Goal: Task Accomplishment & Management: Use online tool/utility

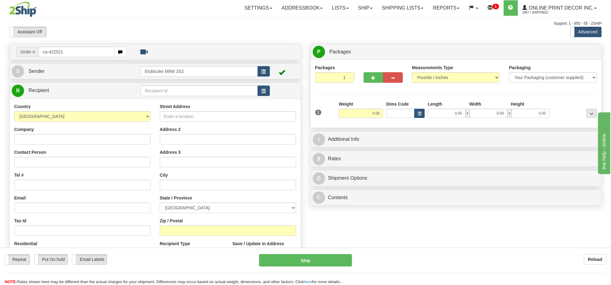
type input "ca-422521"
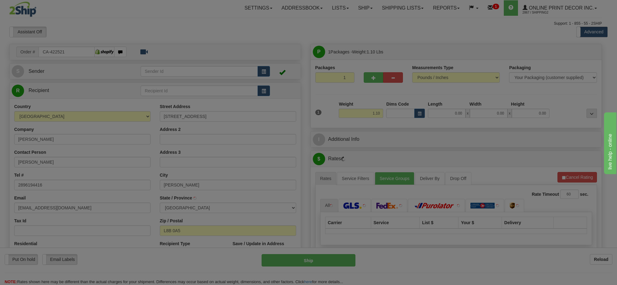
type input "WATERDOWN"
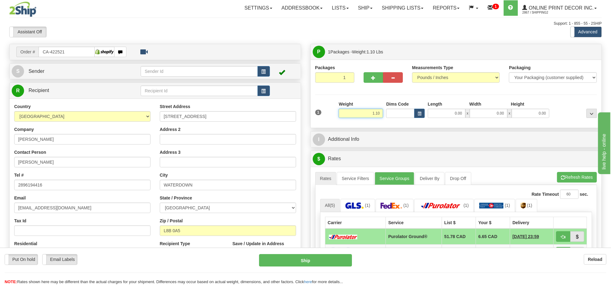
click at [375, 115] on input "1.10" at bounding box center [361, 113] width 44 height 9
type input "2.00"
click at [427, 114] on div "0.00 x 0.00 x 0.00" at bounding box center [489, 113] width 125 height 9
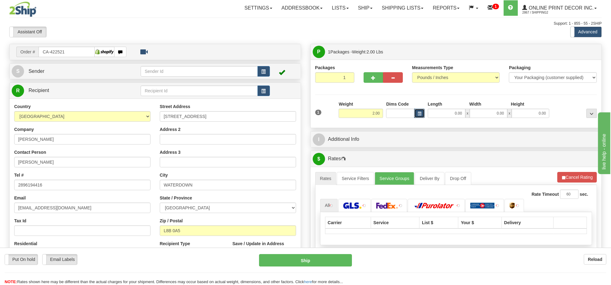
click at [425, 115] on button "button" at bounding box center [419, 113] width 10 height 9
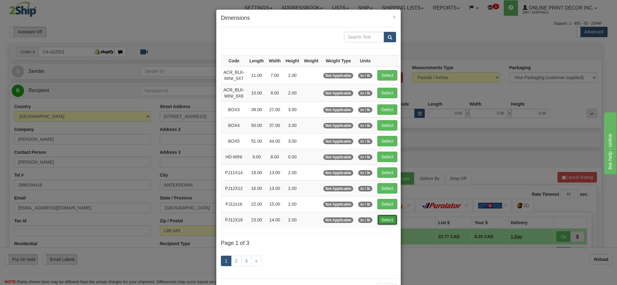
click at [394, 222] on button "Select" at bounding box center [387, 219] width 20 height 10
type input "PJ12X18"
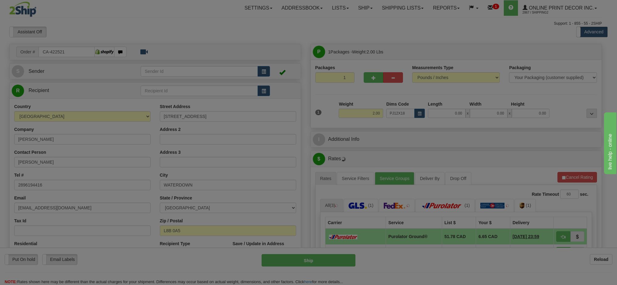
type input "23.00"
type input "14.00"
type input "2.00"
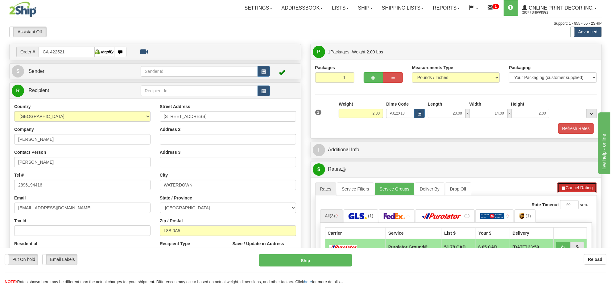
click at [581, 188] on button "Cancel Rating" at bounding box center [578, 187] width 40 height 10
click at [581, 188] on button "Refresh Rates" at bounding box center [577, 187] width 40 height 10
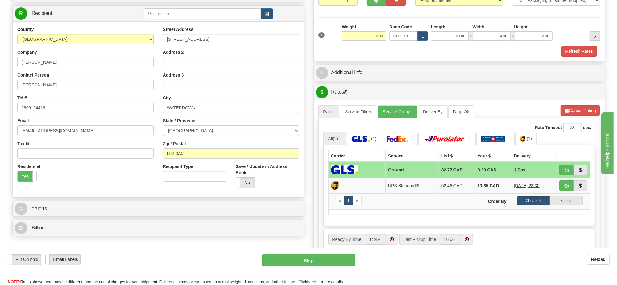
scroll to position [116, 0]
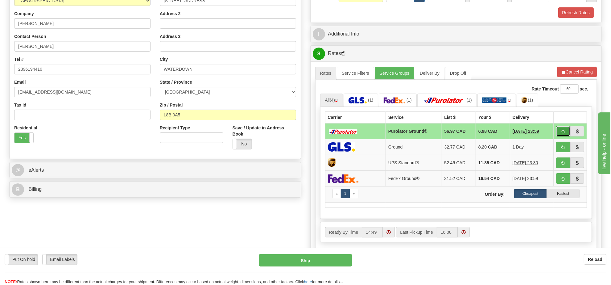
click at [566, 133] on button "button" at bounding box center [563, 131] width 14 height 10
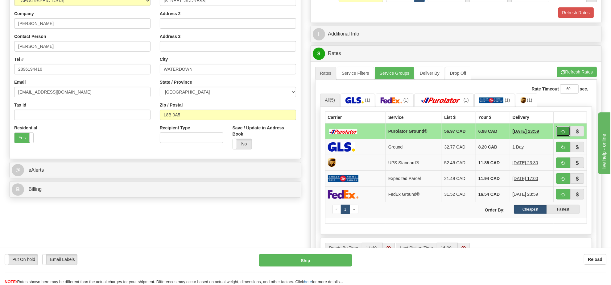
click at [566, 133] on button "button" at bounding box center [563, 131] width 14 height 10
type input "260"
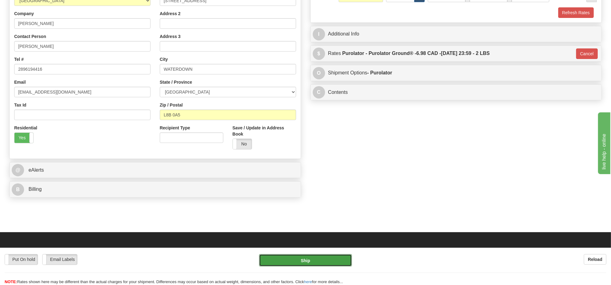
click at [314, 260] on button "Ship" at bounding box center [305, 260] width 93 height 12
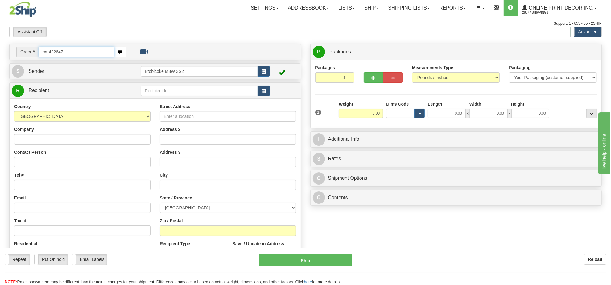
type input "ca-422647"
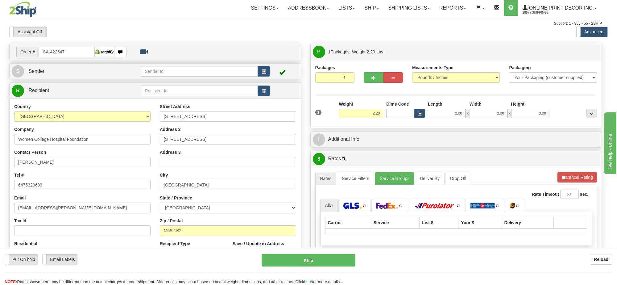
type input "TORONTO"
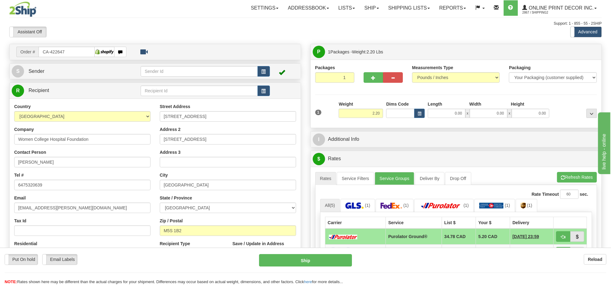
click at [425, 114] on div "Dims Code" at bounding box center [406, 109] width 42 height 17
click at [418, 115] on span "button" at bounding box center [420, 113] width 4 height 3
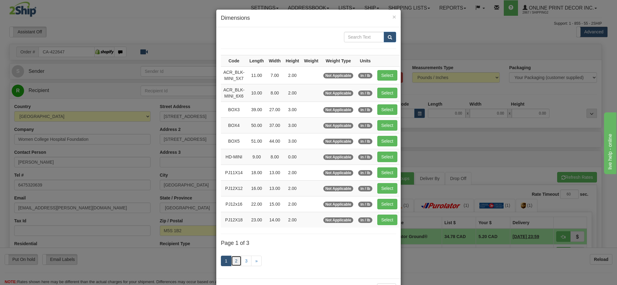
click at [233, 263] on link "2" at bounding box center [236, 261] width 10 height 10
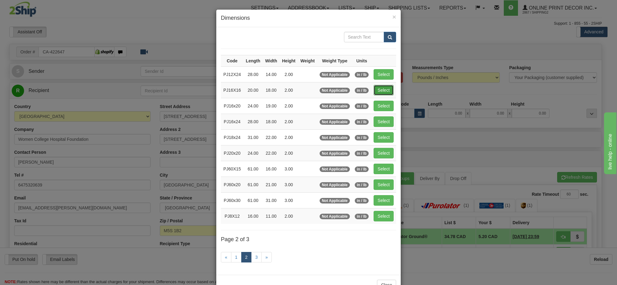
drag, startPoint x: 385, startPoint y: 90, endPoint x: 451, endPoint y: 142, distance: 84.0
click at [385, 90] on button "Select" at bounding box center [384, 90] width 20 height 10
type input "PJ16X16"
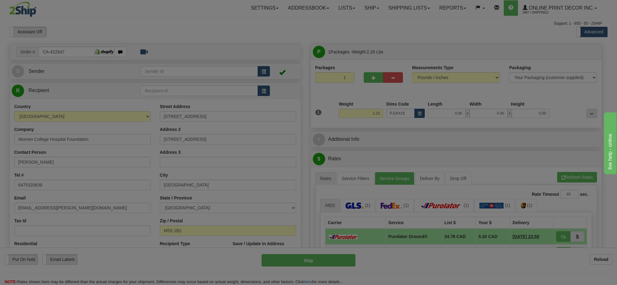
type input "20.00"
type input "18.00"
type input "2.00"
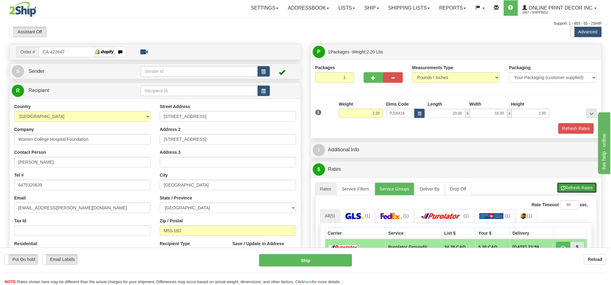
click at [576, 191] on button "Refresh Rates" at bounding box center [577, 187] width 40 height 10
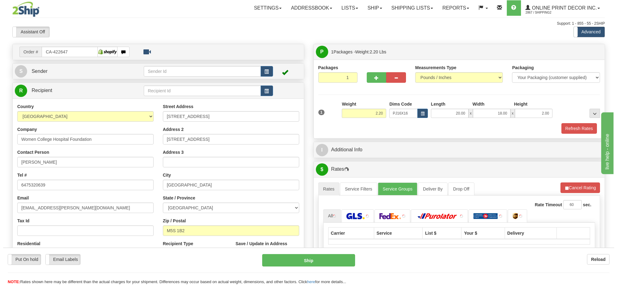
scroll to position [77, 0]
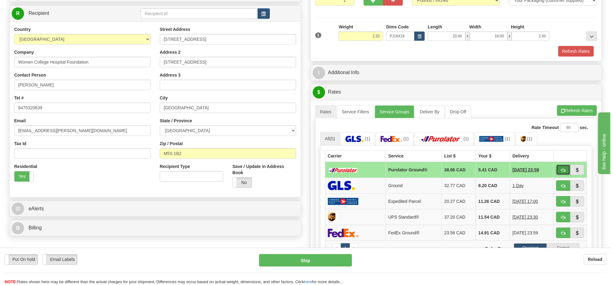
click at [560, 173] on button "button" at bounding box center [563, 169] width 14 height 10
type input "260"
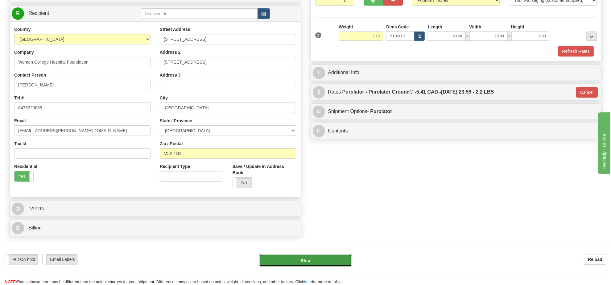
click at [333, 259] on button "Ship" at bounding box center [305, 260] width 93 height 12
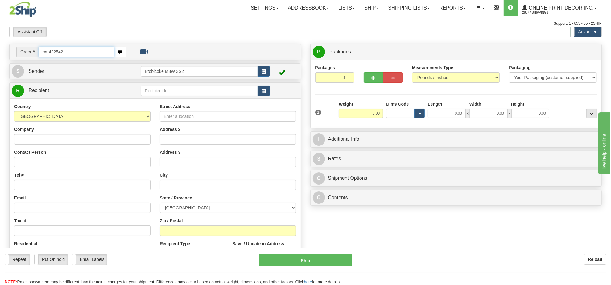
type input "ca-422542"
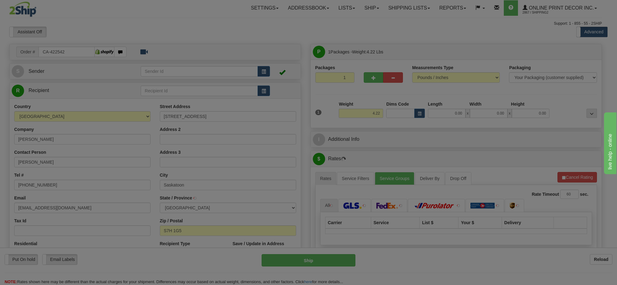
type input "SASKATOON"
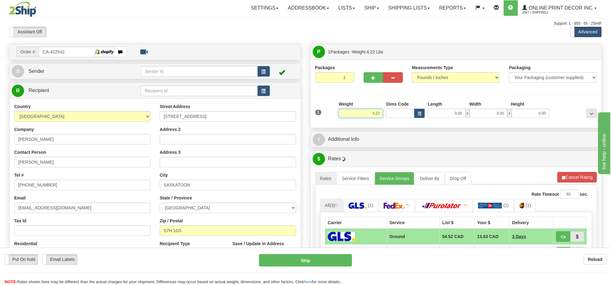
click at [361, 115] on input "4.22" at bounding box center [361, 113] width 44 height 9
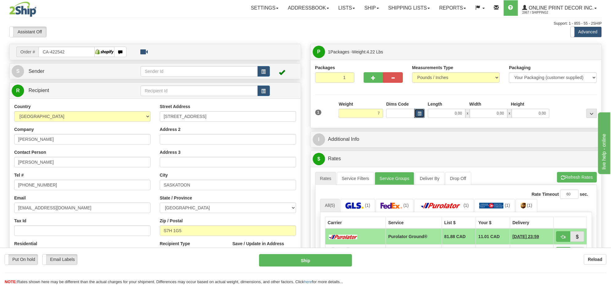
type input "7.00"
click at [420, 113] on span "button" at bounding box center [420, 113] width 4 height 3
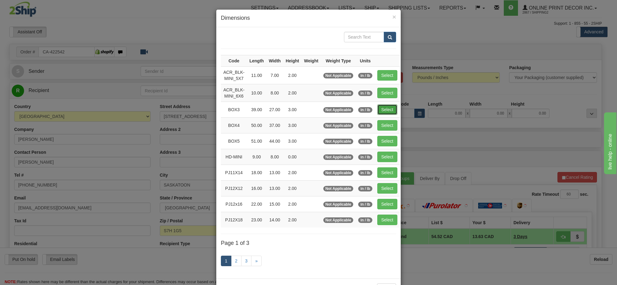
click at [390, 113] on button "Select" at bounding box center [387, 109] width 20 height 10
type input "BOX3"
type input "39.00"
type input "27.00"
type input "3.00"
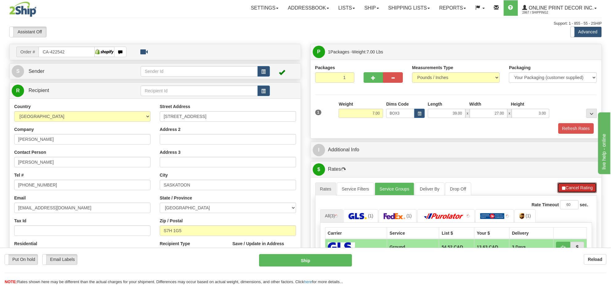
click at [582, 190] on button "Cancel Rating" at bounding box center [578, 187] width 40 height 10
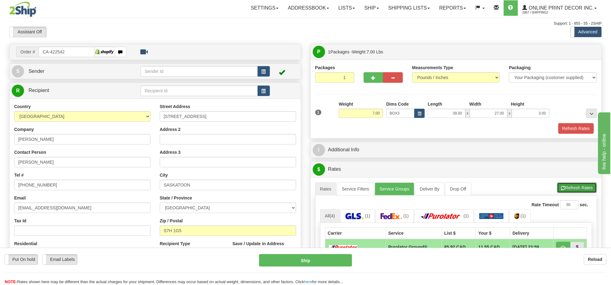
click at [582, 190] on button "Refresh Rates" at bounding box center [577, 187] width 40 height 10
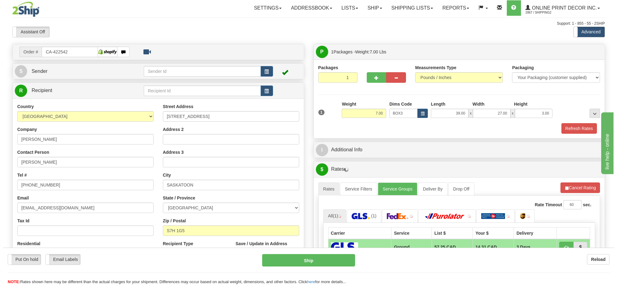
scroll to position [39, 0]
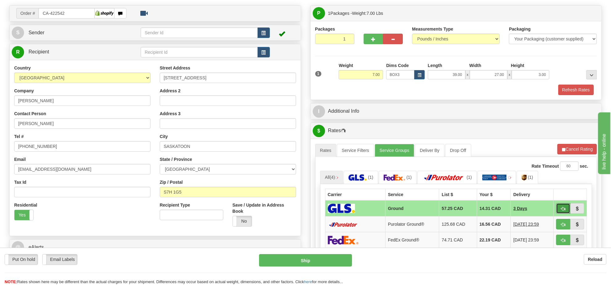
click at [562, 211] on span "button" at bounding box center [563, 209] width 4 height 4
click at [560, 211] on button "button" at bounding box center [563, 208] width 14 height 10
type input "1"
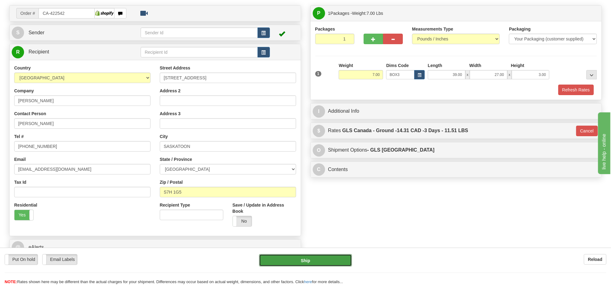
click at [329, 258] on button "Ship" at bounding box center [305, 260] width 93 height 12
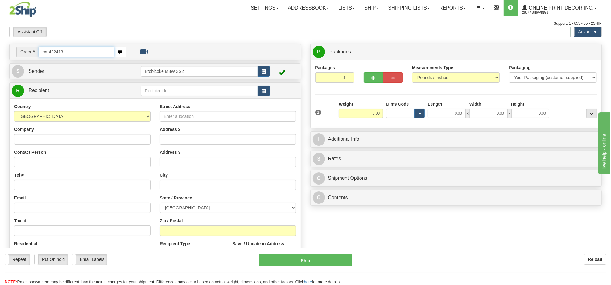
type input "ca-422413"
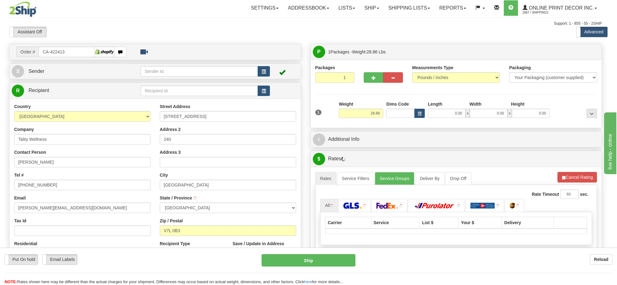
type input "NORTH VANCOUVER"
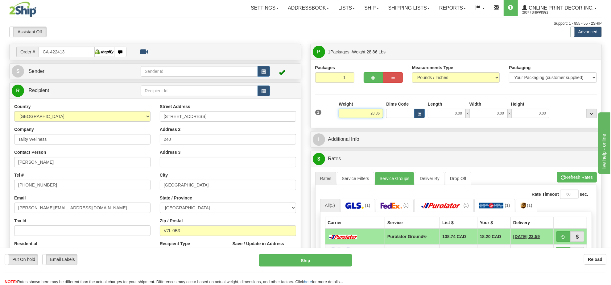
click at [370, 110] on input "28.86" at bounding box center [361, 113] width 44 height 9
type input "12.00"
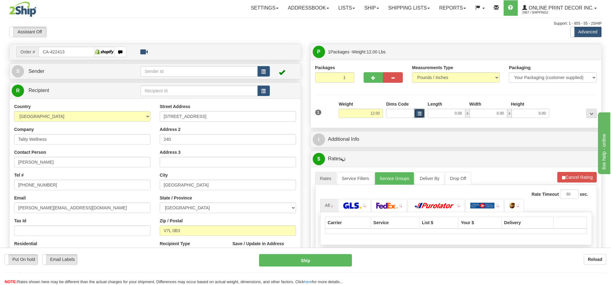
click at [417, 117] on button "button" at bounding box center [419, 113] width 10 height 9
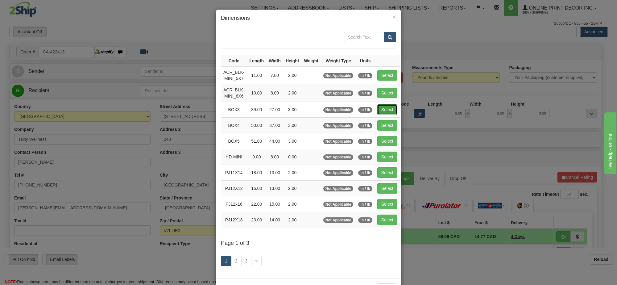
drag, startPoint x: 391, startPoint y: 114, endPoint x: 385, endPoint y: 110, distance: 8.0
click at [390, 114] on button "Select" at bounding box center [387, 109] width 20 height 10
type input "BOX3"
type input "39.00"
type input "27.00"
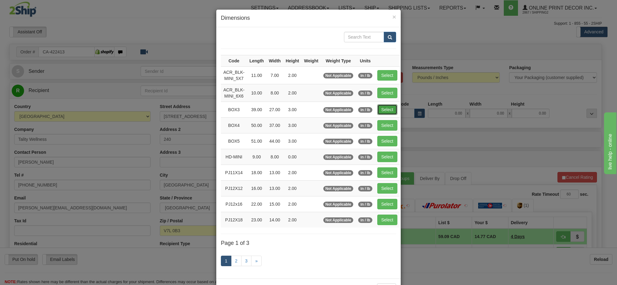
type input "3.00"
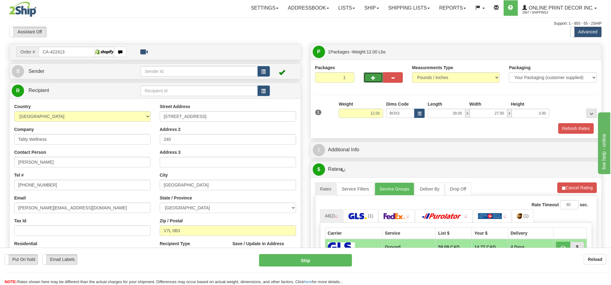
click at [374, 80] on span "button" at bounding box center [374, 78] width 4 height 4
radio input "true"
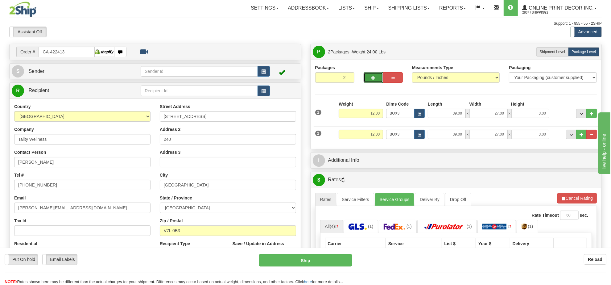
click at [374, 80] on span "button" at bounding box center [374, 78] width 4 height 4
type input "3"
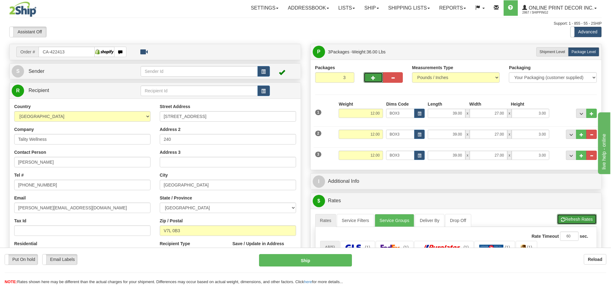
click at [586, 224] on button "Refresh Rates" at bounding box center [577, 219] width 40 height 10
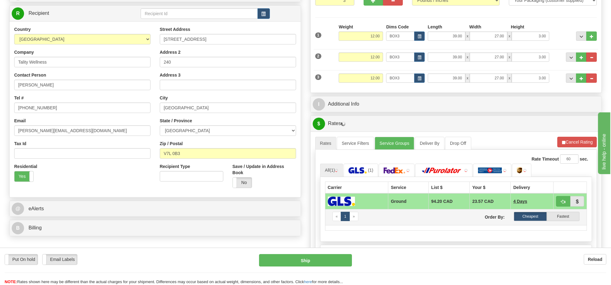
scroll to position [116, 0]
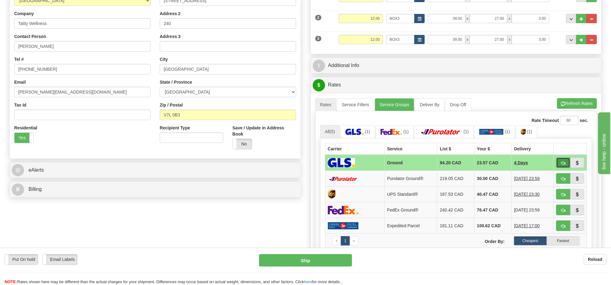
click at [561, 165] on span "button" at bounding box center [563, 163] width 4 height 4
type input "1"
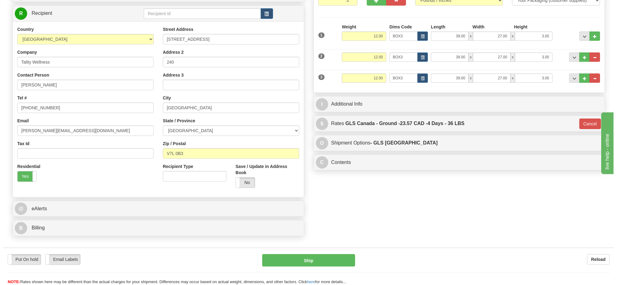
scroll to position [39, 0]
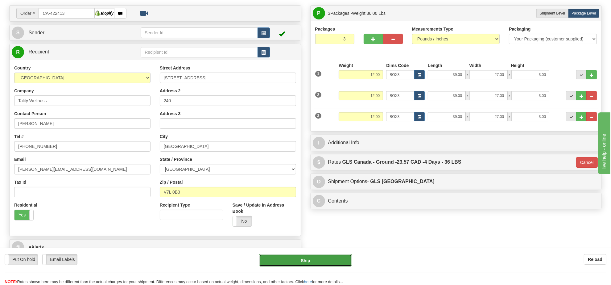
click at [291, 254] on button "Ship" at bounding box center [305, 260] width 93 height 12
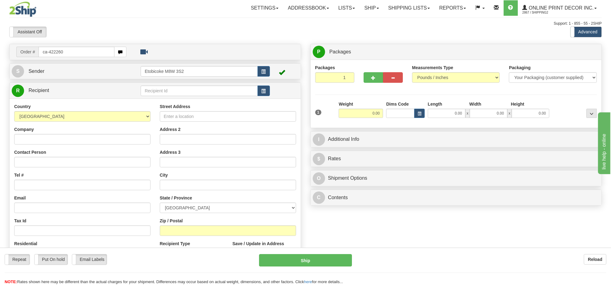
type input "ca-422260"
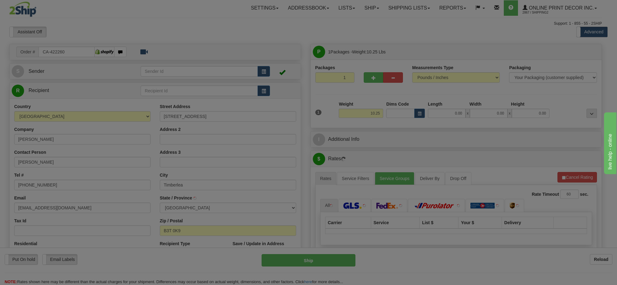
type input "TIMBERLEA"
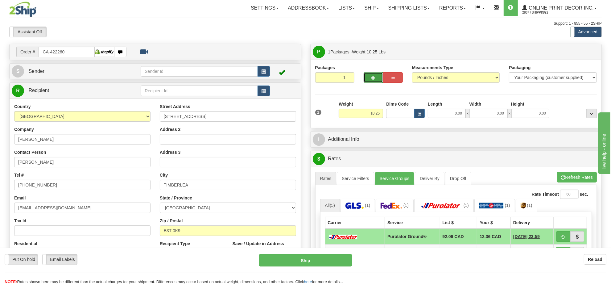
click at [374, 80] on span "button" at bounding box center [374, 78] width 4 height 4
radio input "true"
type input "2"
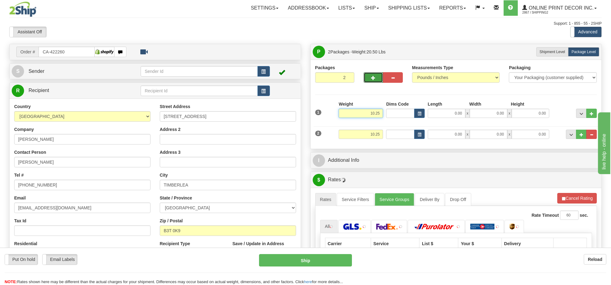
click at [379, 114] on input "10.25" at bounding box center [361, 113] width 44 height 9
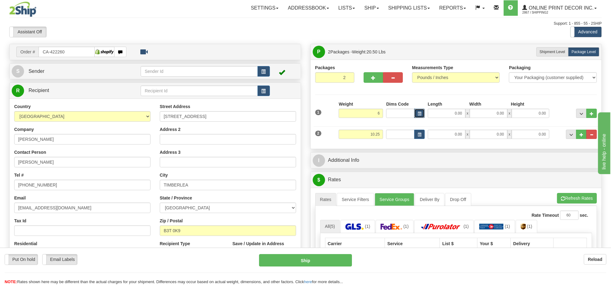
type input "6.00"
click at [421, 117] on button "button" at bounding box center [419, 113] width 10 height 9
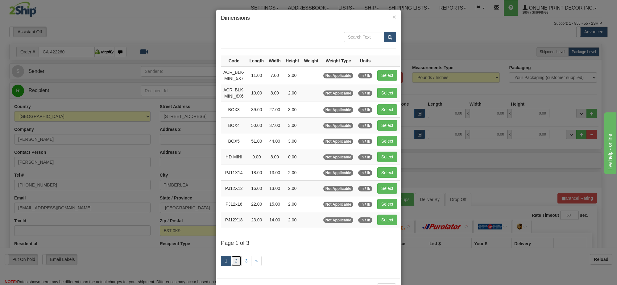
click at [233, 264] on link "2" at bounding box center [236, 261] width 10 height 10
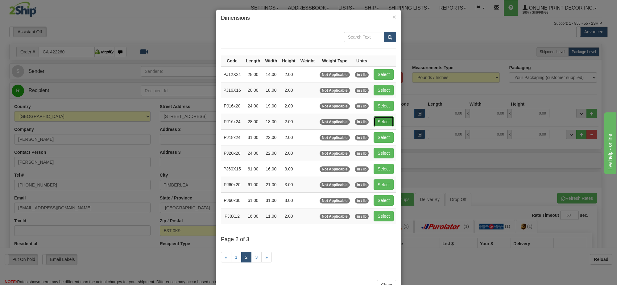
click at [391, 121] on button "Select" at bounding box center [384, 121] width 20 height 10
type input "PJ16x24"
type input "28.00"
type input "18.00"
type input "2.00"
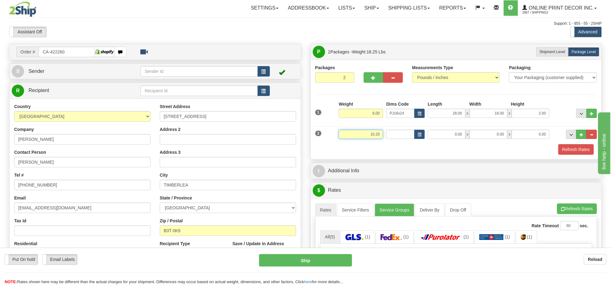
click at [371, 133] on input "10.25" at bounding box center [361, 134] width 44 height 9
type input "5.00"
click at [418, 136] on span "button" at bounding box center [420, 134] width 4 height 3
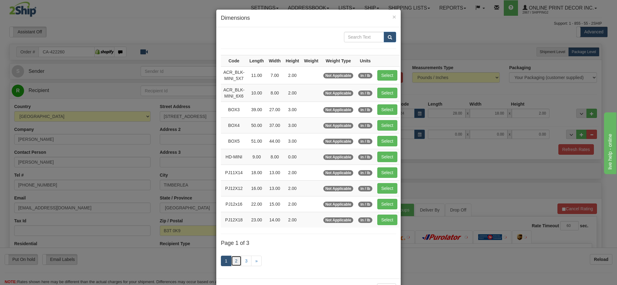
click at [231, 264] on link "2" at bounding box center [236, 261] width 10 height 10
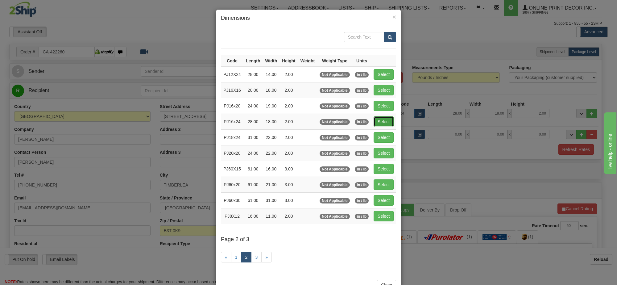
click at [386, 125] on button "Select" at bounding box center [384, 121] width 20 height 10
type input "PJ16x24"
type input "28.00"
type input "18.00"
type input "2.00"
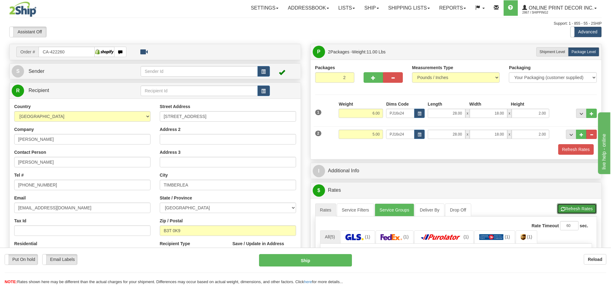
click at [571, 211] on button "Refresh Rates" at bounding box center [577, 208] width 40 height 10
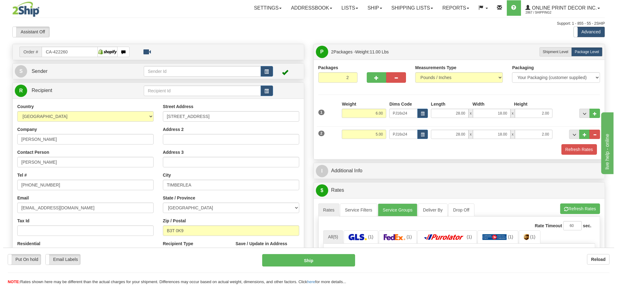
scroll to position [77, 0]
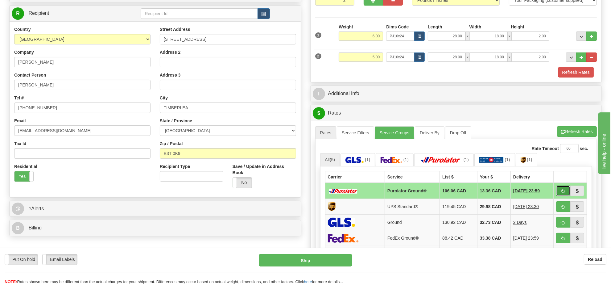
click at [562, 196] on button "button" at bounding box center [563, 190] width 14 height 10
type input "260"
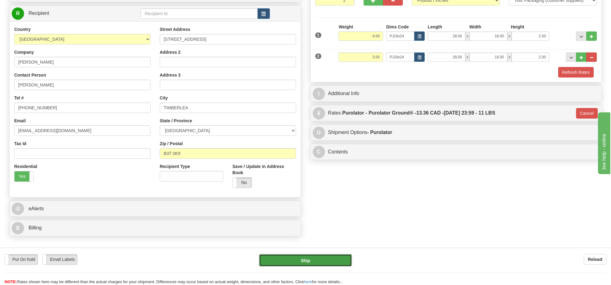
click at [336, 260] on button "Ship" at bounding box center [305, 260] width 93 height 12
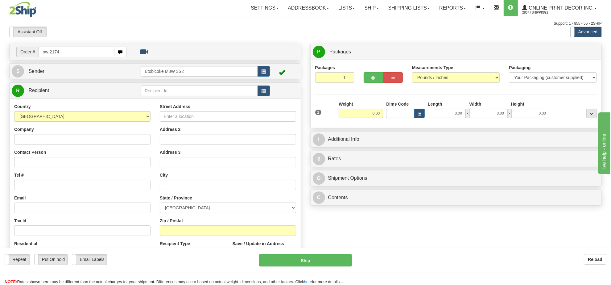
type input "ow-2174"
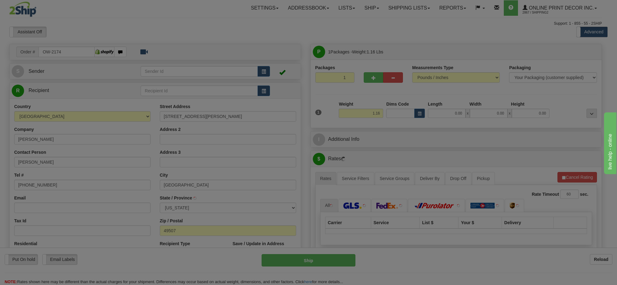
type input "[GEOGRAPHIC_DATA]"
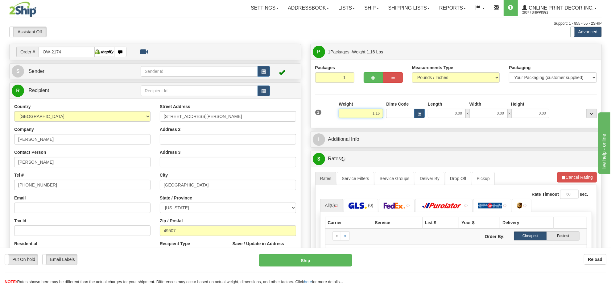
click at [377, 112] on input "1.16" at bounding box center [361, 113] width 44 height 9
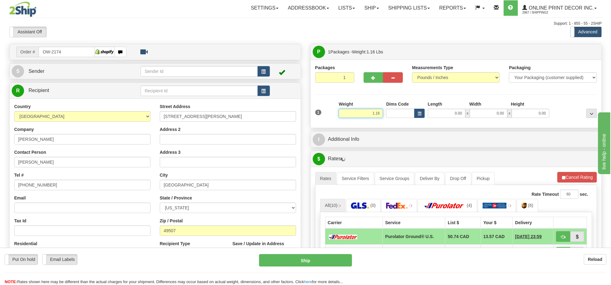
type input "9"
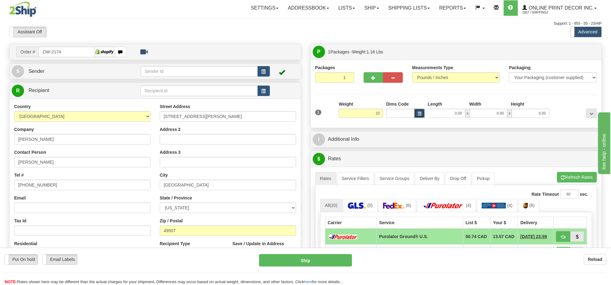
type input "10.00"
click at [423, 112] on button "button" at bounding box center [419, 113] width 10 height 9
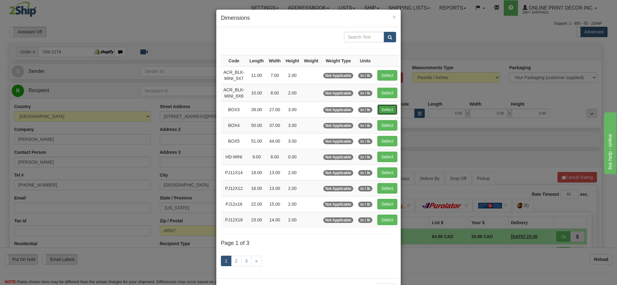
click at [378, 110] on button "Select" at bounding box center [387, 109] width 20 height 10
type input "BOX3"
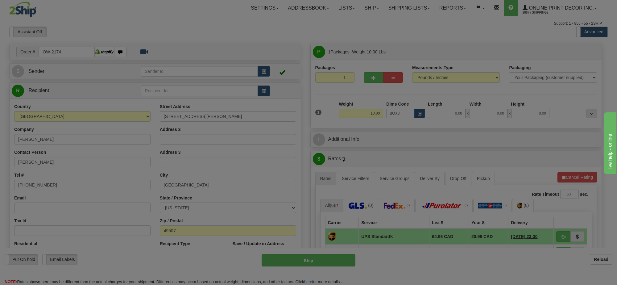
type input "39.00"
type input "27.00"
type input "3.00"
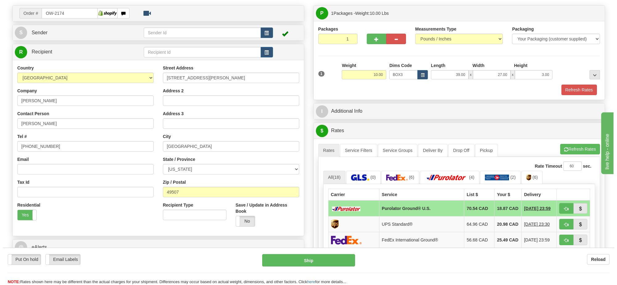
scroll to position [77, 0]
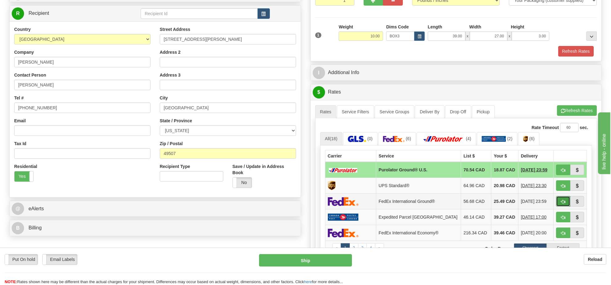
click at [562, 202] on span "button" at bounding box center [563, 202] width 4 height 4
type input "92"
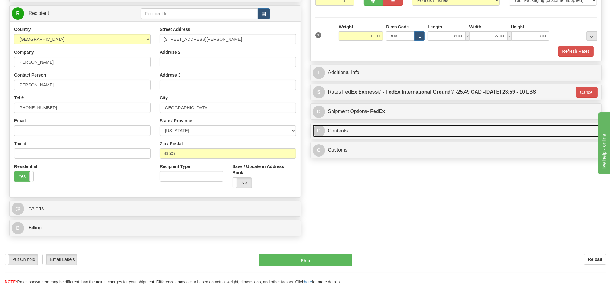
click at [381, 136] on link "C Contents" at bounding box center [456, 131] width 287 height 13
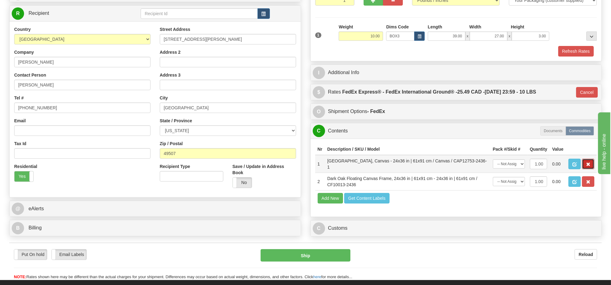
click at [586, 169] on button "button" at bounding box center [588, 164] width 12 height 10
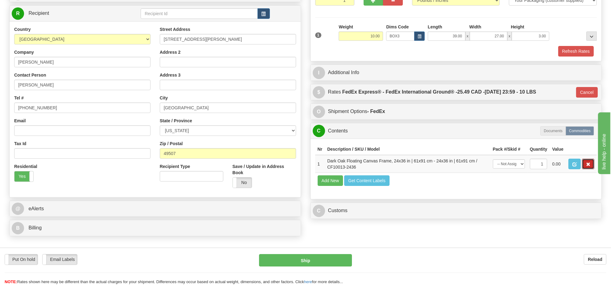
click at [586, 169] on button "button" at bounding box center [588, 164] width 12 height 10
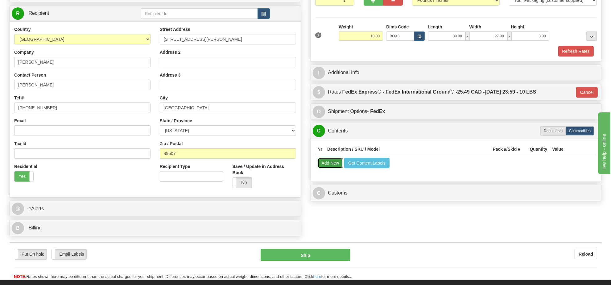
click at [334, 166] on button "Add New" at bounding box center [331, 163] width 26 height 10
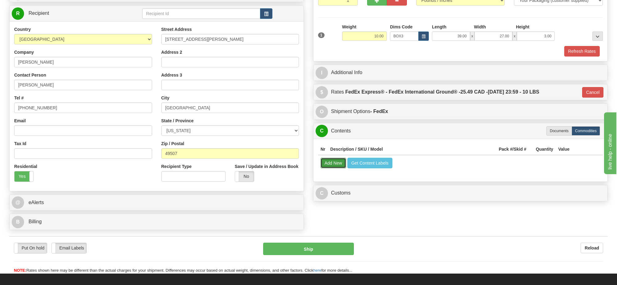
select select
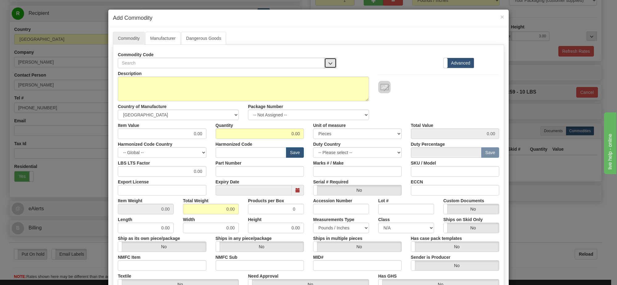
click at [328, 65] on span "button" at bounding box center [330, 63] width 4 height 4
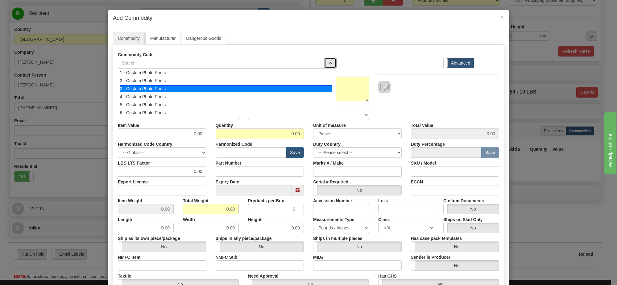
click at [310, 88] on div "3 - Custom Photo Prints" at bounding box center [226, 88] width 213 height 7
select select "1"
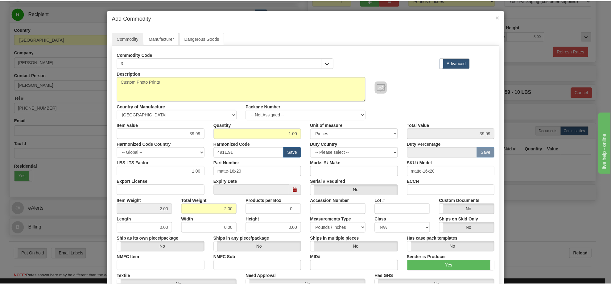
scroll to position [1, 0]
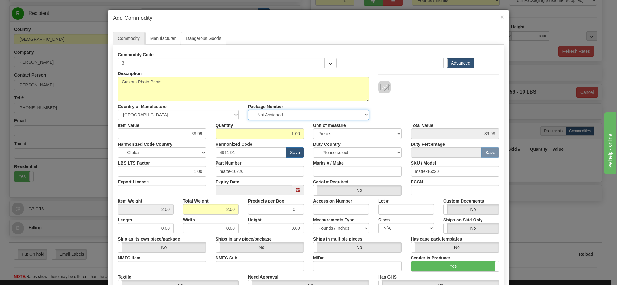
click at [311, 115] on select "-- Not Assigned -- Item 1" at bounding box center [308, 115] width 121 height 10
select select "0"
click at [248, 110] on select "-- Not Assigned -- Item 1" at bounding box center [308, 115] width 121 height 10
click at [163, 42] on link "Manufacturer" at bounding box center [162, 38] width 35 height 13
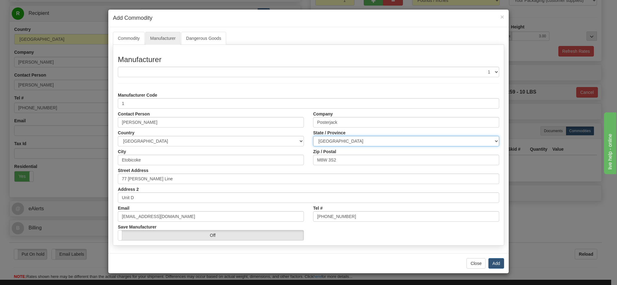
click at [346, 137] on select "[GEOGRAPHIC_DATA] [GEOGRAPHIC_DATA] [GEOGRAPHIC_DATA] [GEOGRAPHIC_DATA] [GEOGRA…" at bounding box center [406, 141] width 186 height 10
select select "ON"
click at [313, 136] on select "[GEOGRAPHIC_DATA] [GEOGRAPHIC_DATA] [GEOGRAPHIC_DATA] [GEOGRAPHIC_DATA] [GEOGRA…" at bounding box center [406, 141] width 186 height 10
click at [496, 261] on button "Add" at bounding box center [497, 263] width 16 height 10
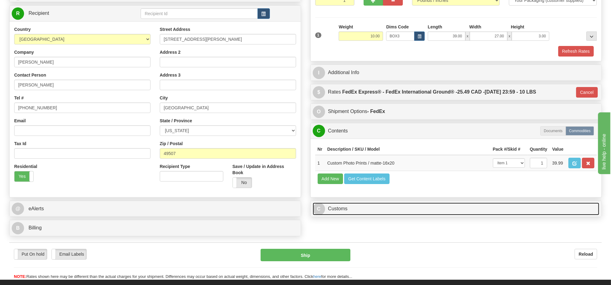
click at [329, 215] on link "C Customs" at bounding box center [456, 208] width 287 height 13
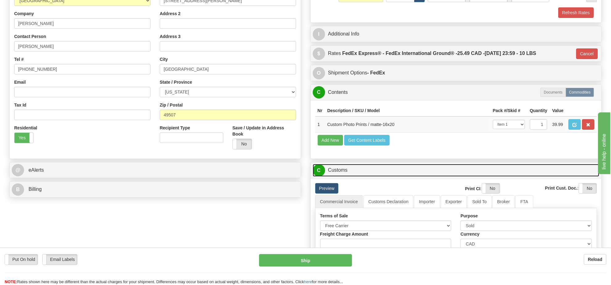
scroll to position [154, 0]
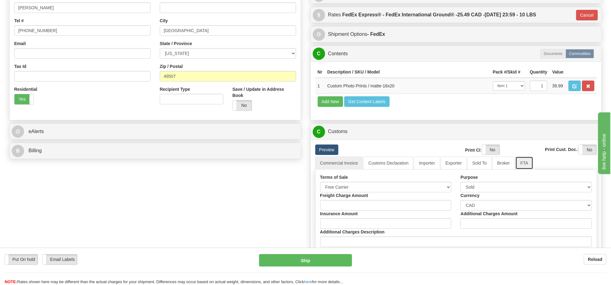
click at [521, 169] on link "FTA" at bounding box center [525, 162] width 18 height 13
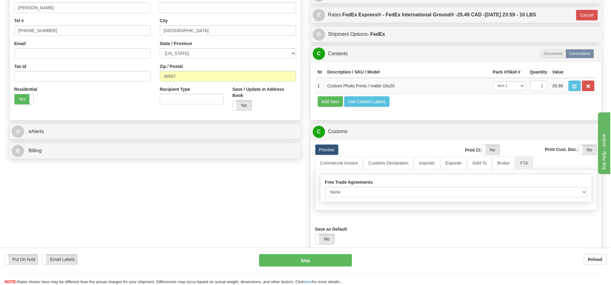
click at [426, 202] on div "Free Trade Agreements None Other USMCA CETA CUKTCA Blanked Period Start Date 09…" at bounding box center [457, 187] width 272 height 27
click at [428, 197] on select "None Other USMCA CETA CUKTCA" at bounding box center [456, 192] width 262 height 10
click at [325, 197] on select "None Other USMCA CETA CUKTCA" at bounding box center [456, 192] width 262 height 10
click at [417, 230] on div "Save as Default Yes No" at bounding box center [456, 230] width 291 height 35
click at [414, 197] on select "None Other USMCA CETA CUKTCA" at bounding box center [456, 192] width 262 height 10
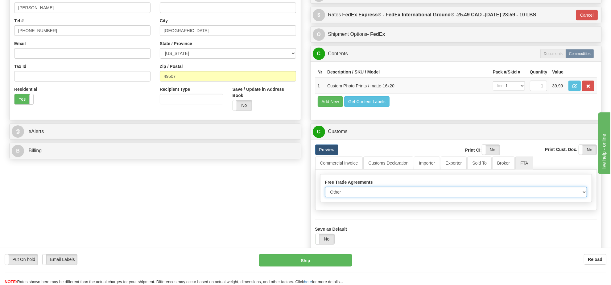
select select "1"
click at [325, 197] on select "None Other USMCA CETA CUKTCA" at bounding box center [456, 192] width 262 height 10
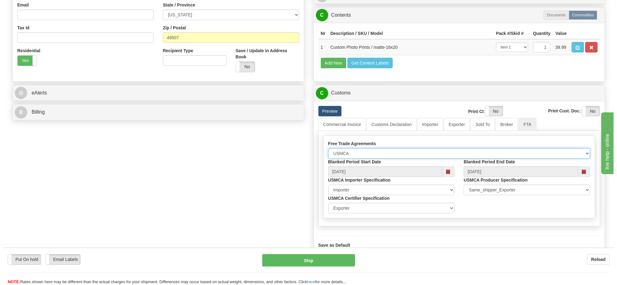
scroll to position [231, 0]
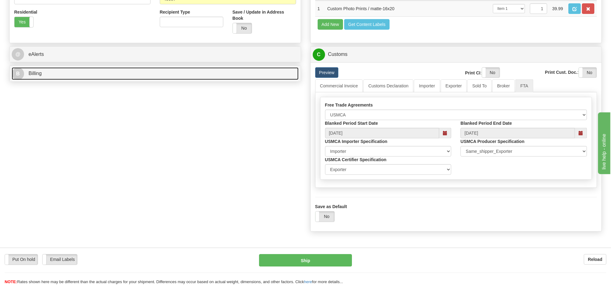
click at [96, 79] on link "B Billing" at bounding box center [155, 73] width 287 height 13
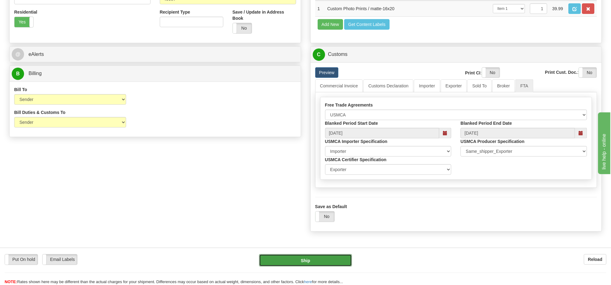
click at [341, 260] on button "Ship" at bounding box center [305, 260] width 93 height 12
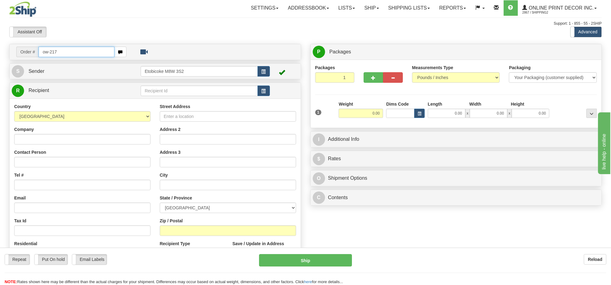
type input "ow-217"
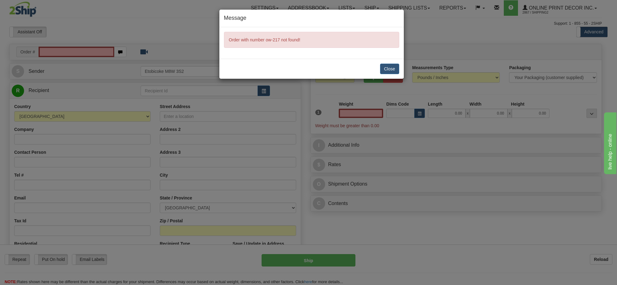
type input "0.00"
click at [77, 56] on div "Message Order with number ow-217 not found! Close" at bounding box center [308, 142] width 617 height 285
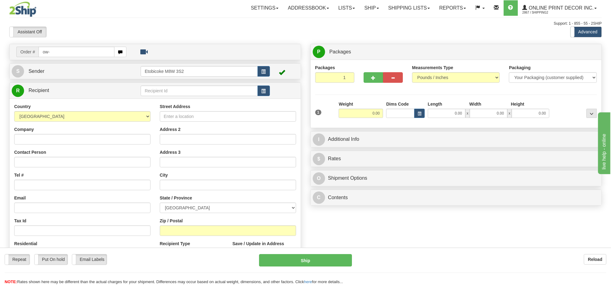
type input "ow-1277"
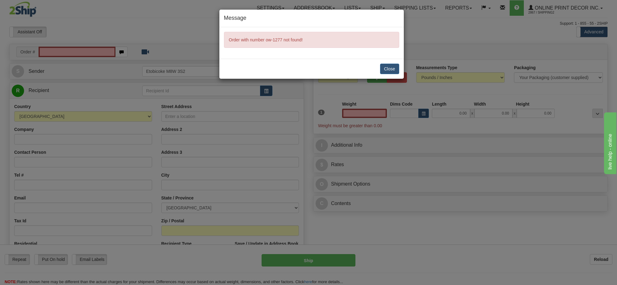
type input "0.00"
click at [397, 68] on button "Close" at bounding box center [389, 69] width 19 height 10
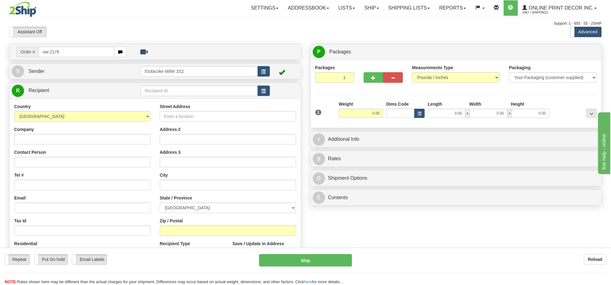
type input "ow-2178"
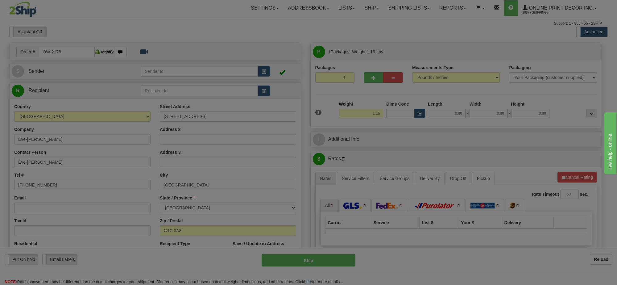
type input "[GEOGRAPHIC_DATA]"
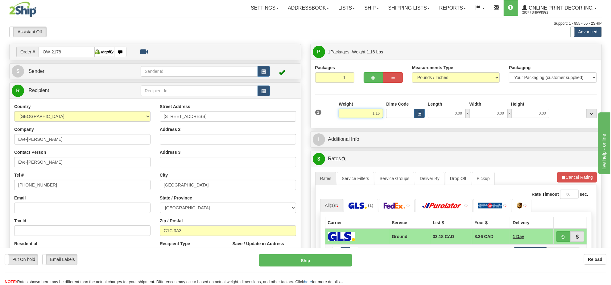
click at [374, 110] on input "1.16" at bounding box center [361, 113] width 44 height 9
click at [375, 110] on input "1.16" at bounding box center [361, 113] width 44 height 9
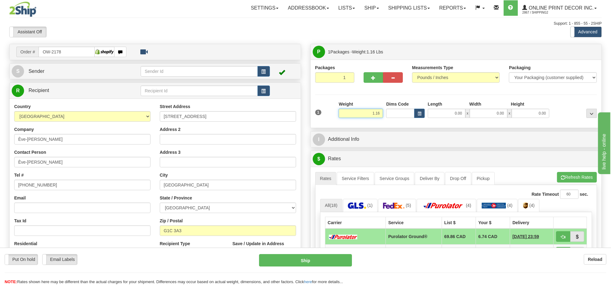
click at [373, 111] on input "1.16" at bounding box center [361, 113] width 44 height 9
click at [373, 110] on input "1.16" at bounding box center [361, 113] width 44 height 9
click at [366, 113] on input "1.16" at bounding box center [361, 113] width 44 height 9
click at [369, 109] on input "1.16" at bounding box center [361, 113] width 44 height 9
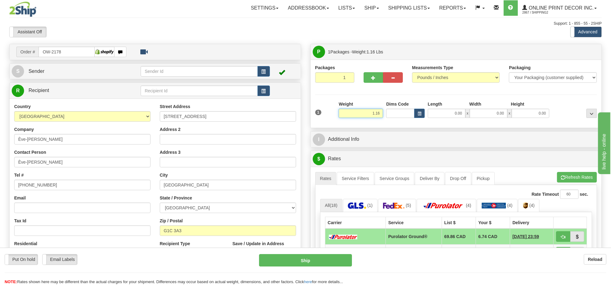
click at [369, 109] on input "1.16" at bounding box center [361, 113] width 44 height 9
type input "10.00"
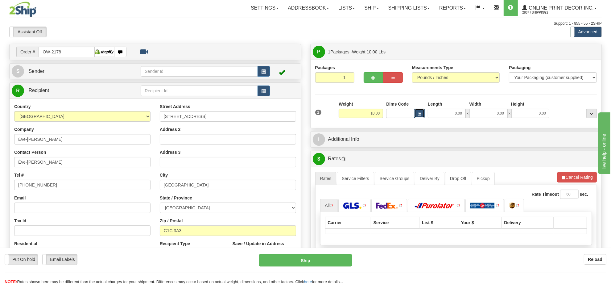
click at [424, 110] on button "button" at bounding box center [419, 113] width 10 height 9
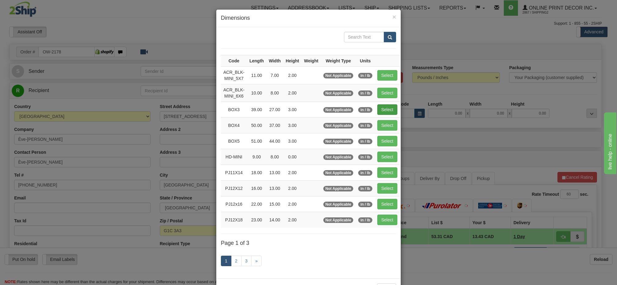
drag, startPoint x: 396, startPoint y: 116, endPoint x: 389, endPoint y: 113, distance: 7.5
click at [390, 114] on td "Select" at bounding box center [387, 110] width 25 height 16
click at [389, 113] on button "Select" at bounding box center [387, 109] width 20 height 10
type input "BOX3"
type input "39.00"
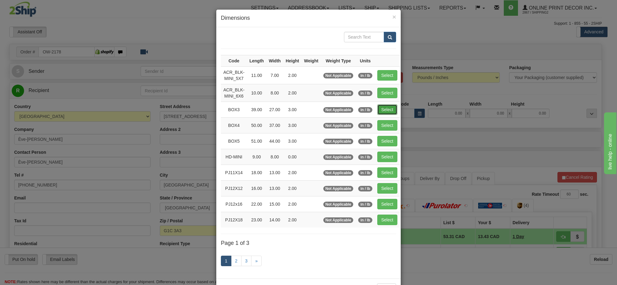
type input "27.00"
type input "3.00"
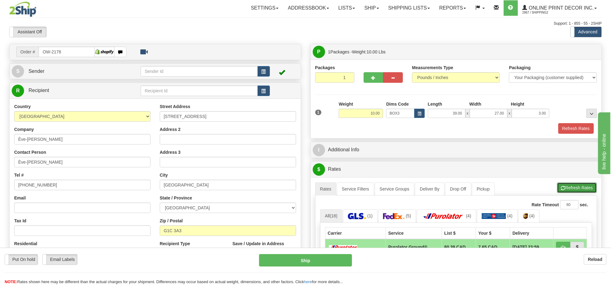
click at [584, 192] on button "Refresh Rates" at bounding box center [577, 187] width 40 height 10
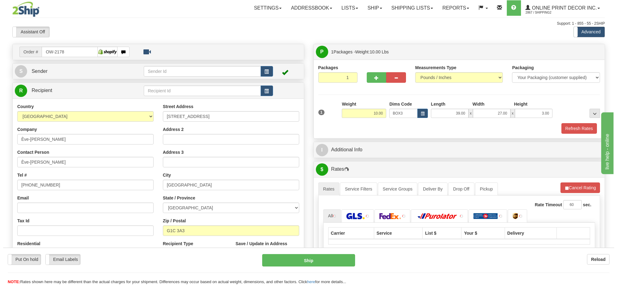
scroll to position [77, 0]
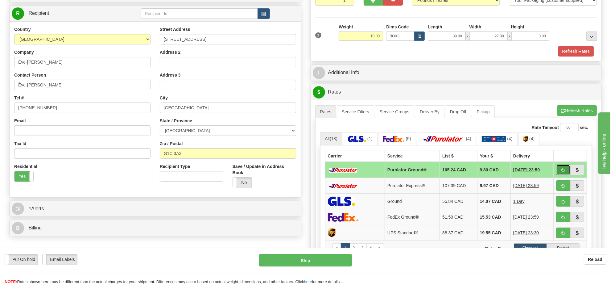
click at [560, 172] on button "button" at bounding box center [563, 169] width 14 height 10
type input "260"
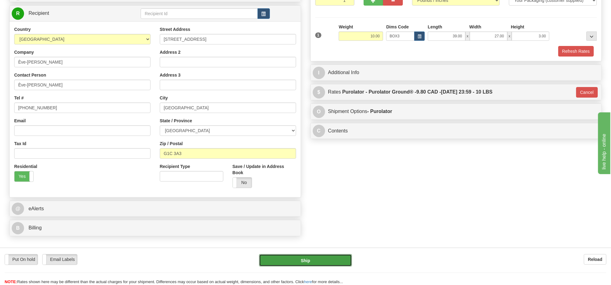
click at [331, 258] on button "Ship" at bounding box center [305, 260] width 93 height 12
